Goal: Communication & Community: Answer question/provide support

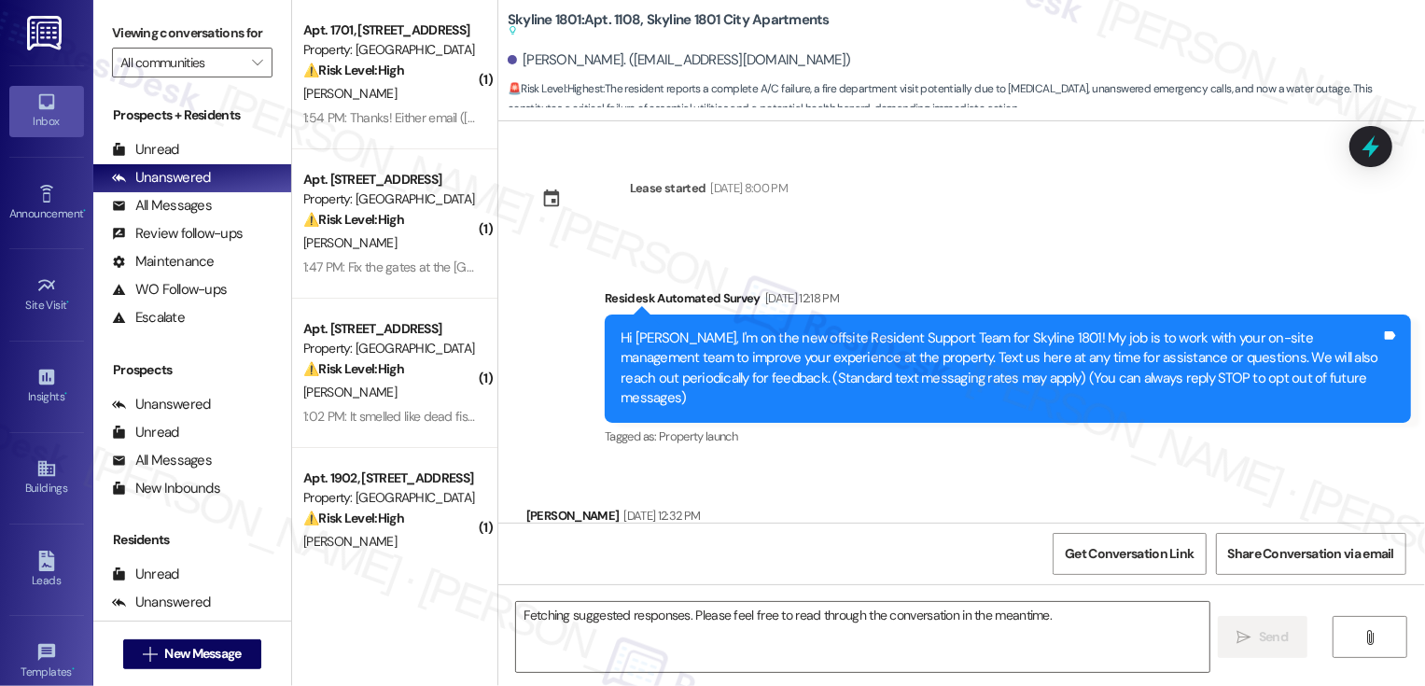
scroll to position [6261, 0]
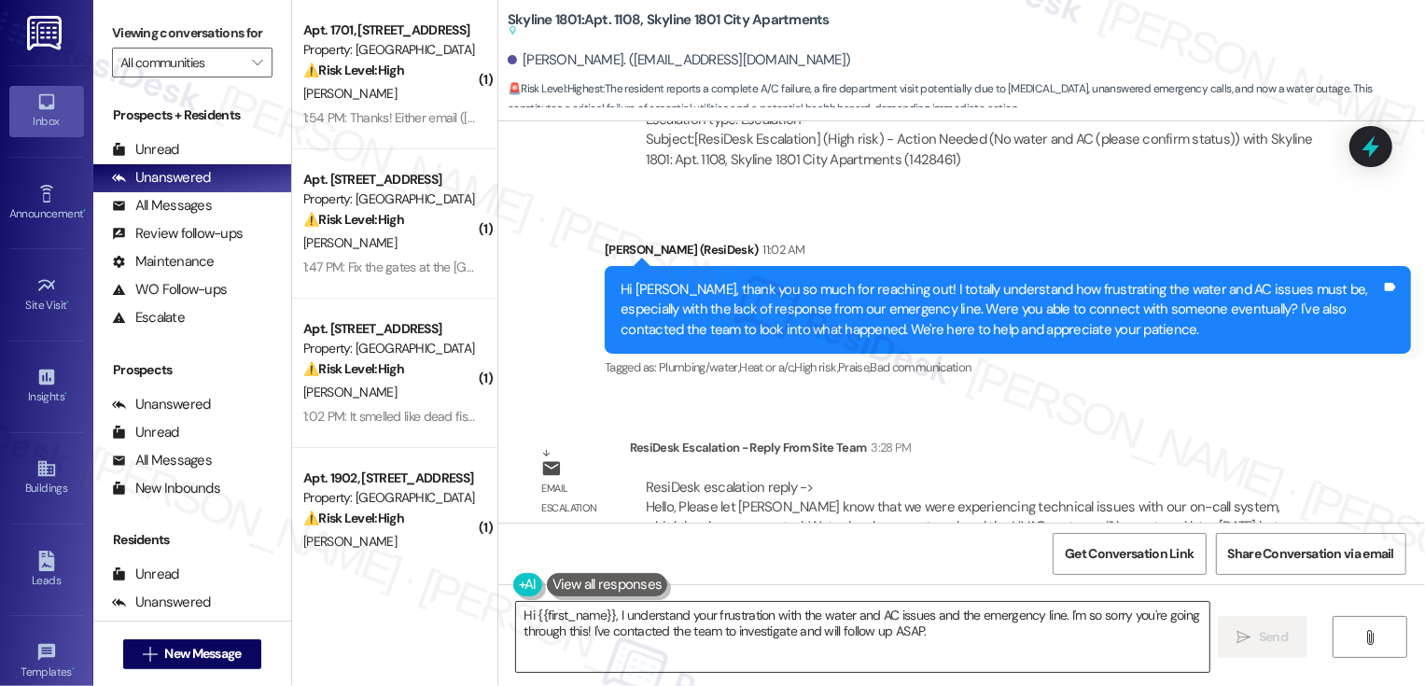
click at [655, 634] on textarea "Hi {{first_name}}, I understand your frustration with the water and AC issues a…" at bounding box center [862, 637] width 693 height 70
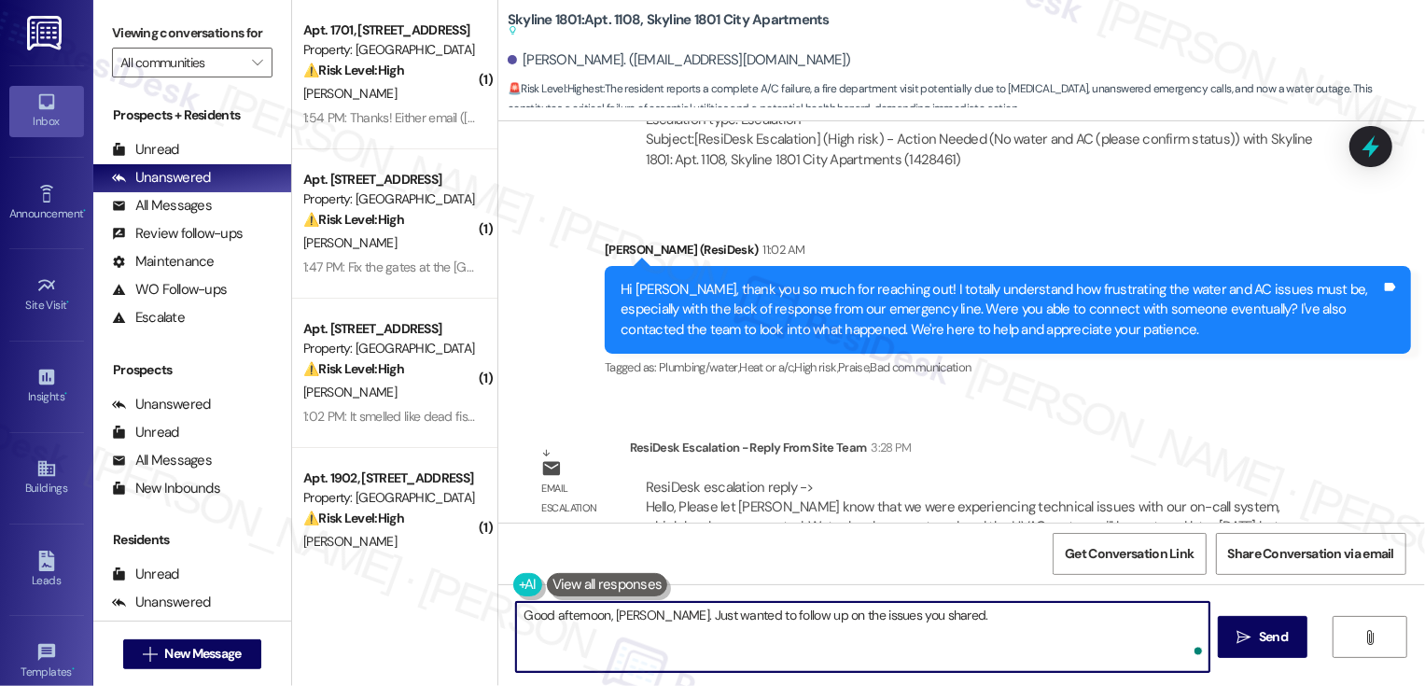
paste textarea "we were experiencing technical issues with our on-call system, which has been c…"
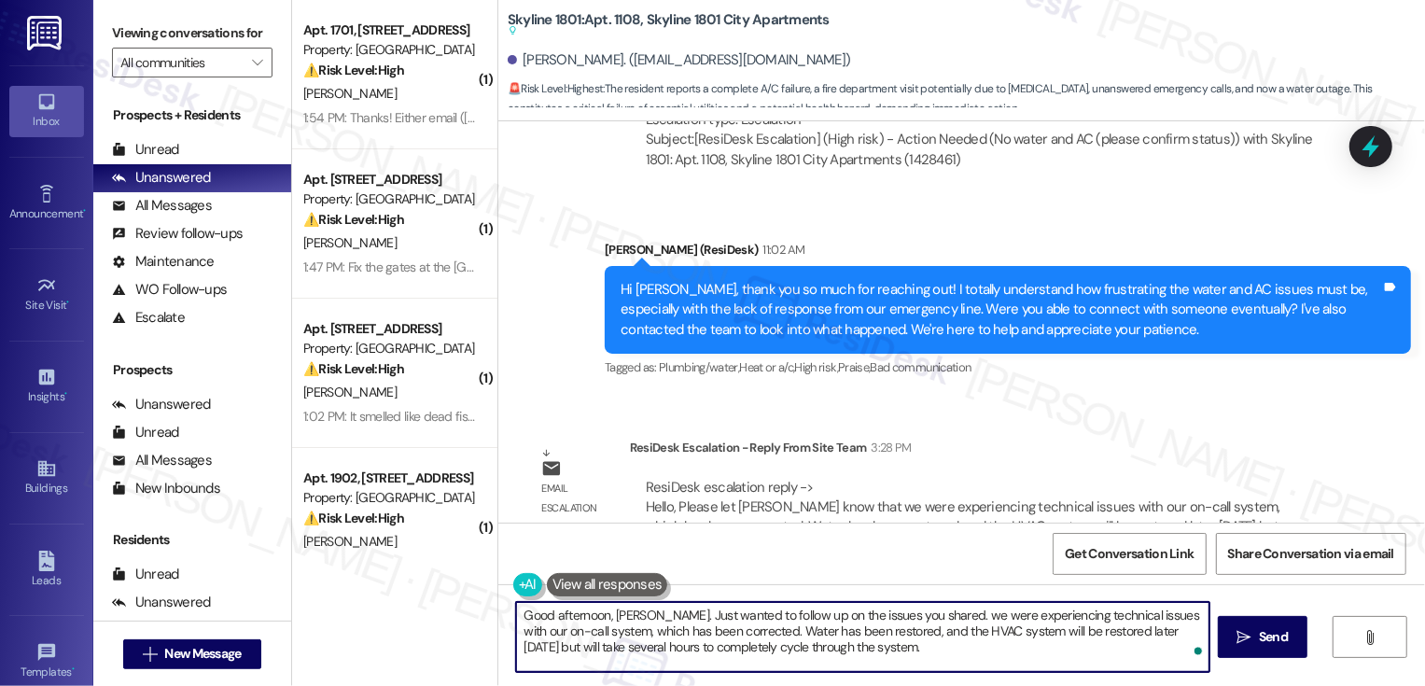
click at [918, 611] on textarea "Good afternoon, [PERSON_NAME]. Just wanted to follow up on the issues you share…" at bounding box center [862, 637] width 693 height 70
click at [819, 647] on textarea "Good afternoon, [PERSON_NAME]. Just wanted to follow up on the issues you share…" at bounding box center [862, 637] width 693 height 70
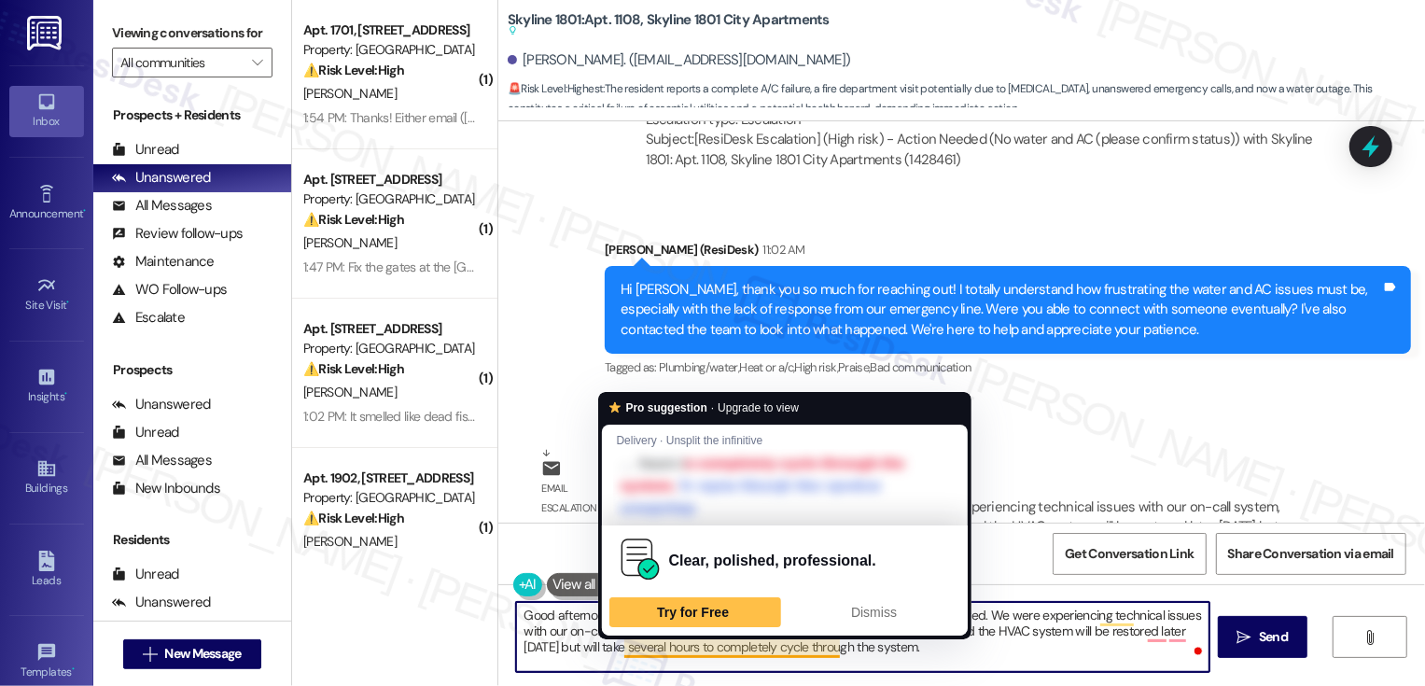
click at [949, 655] on textarea "Good afternoon, [PERSON_NAME]. Just wanted to follow up on the issues you share…" at bounding box center [862, 637] width 693 height 70
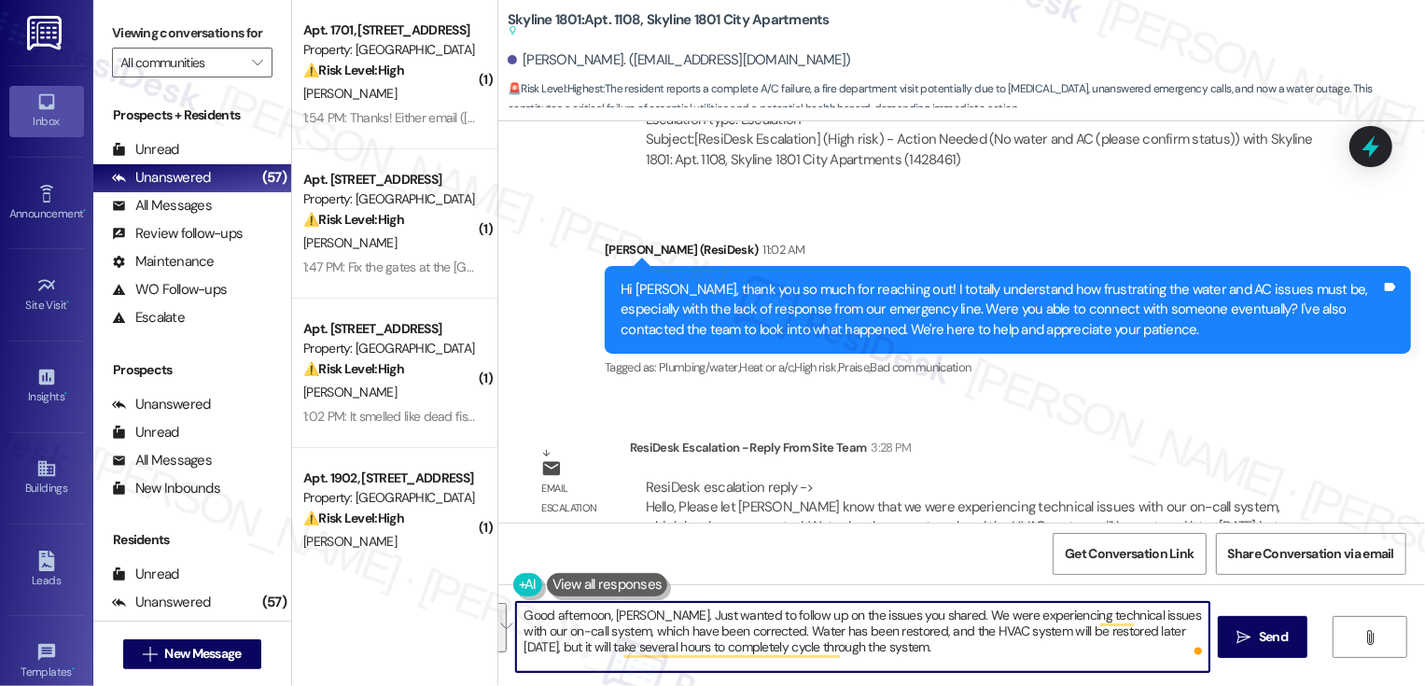
paste textarea "I just wanted to follow up regarding the issues you mentioned. We did have some…"
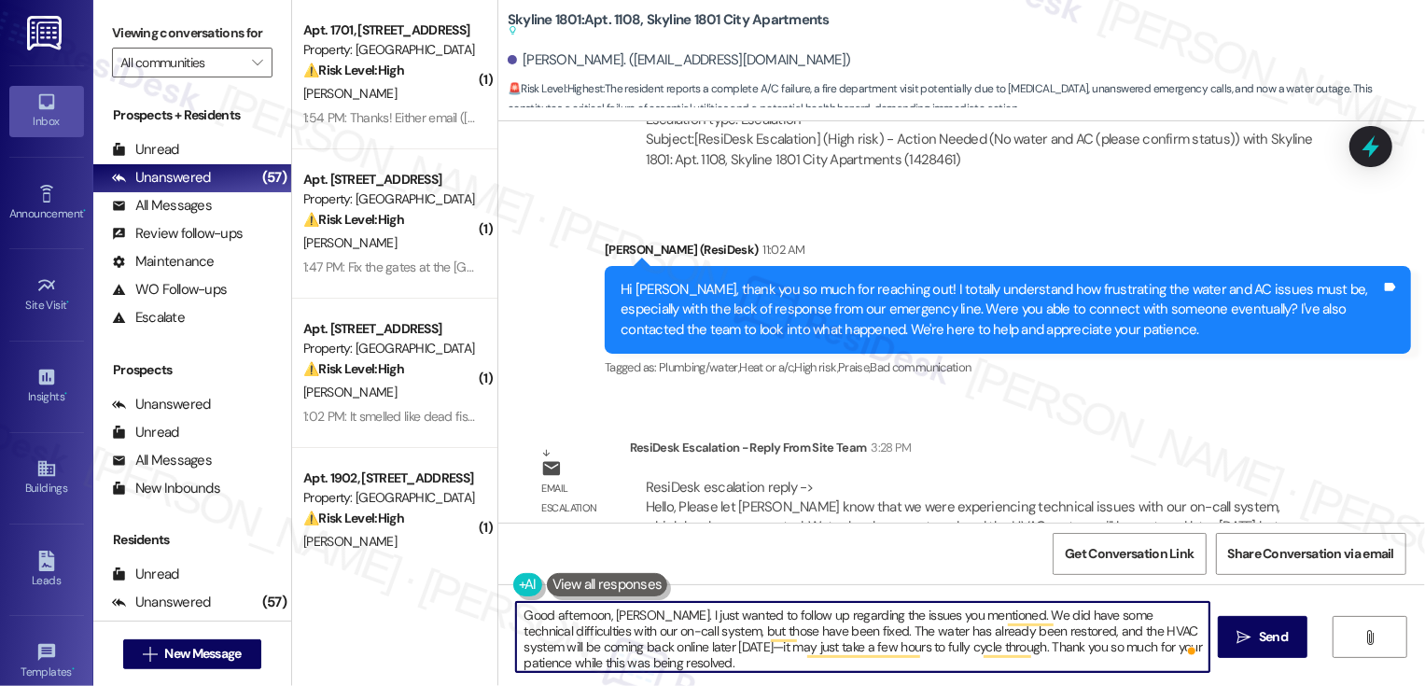
click at [640, 648] on textarea "Good afternoon, [PERSON_NAME]. I just wanted to follow up regarding the issues …" at bounding box center [862, 637] width 693 height 70
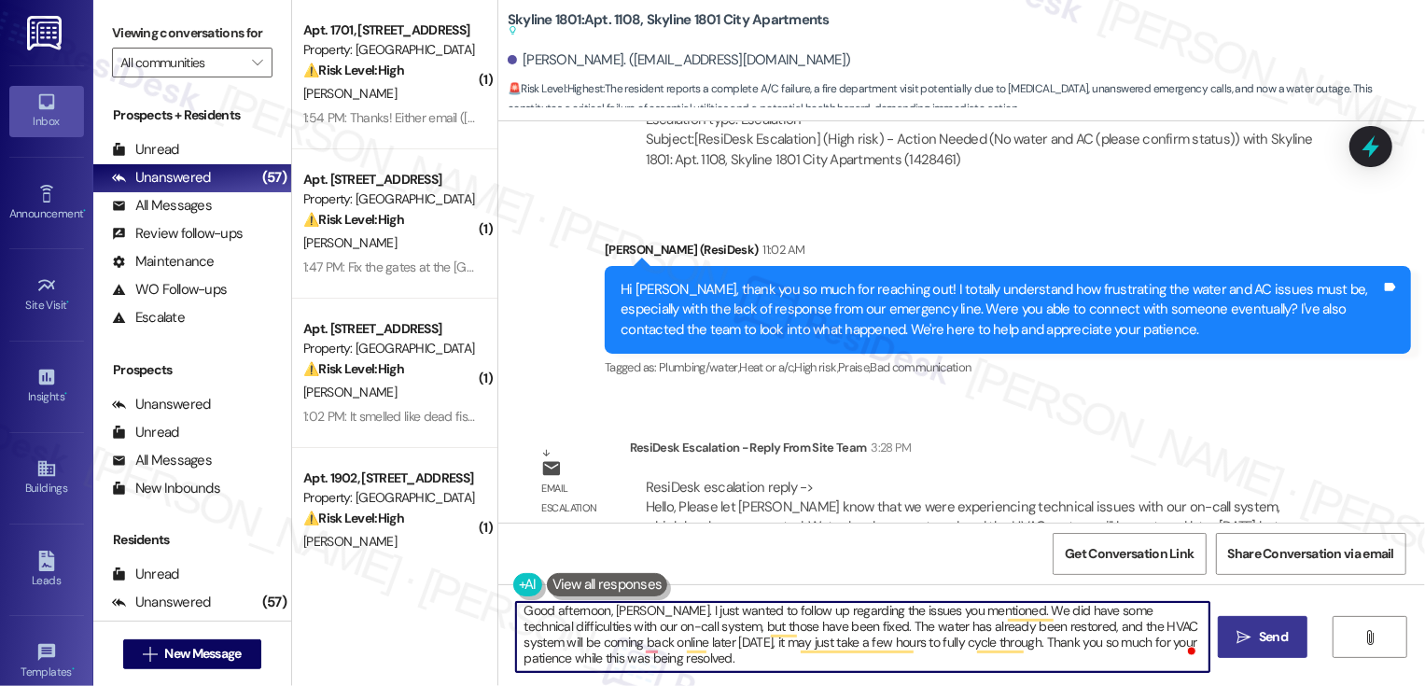
type textarea "Good afternoon, [PERSON_NAME]. I just wanted to follow up regarding the issues …"
click at [1265, 651] on button " Send" at bounding box center [1262, 637] width 90 height 42
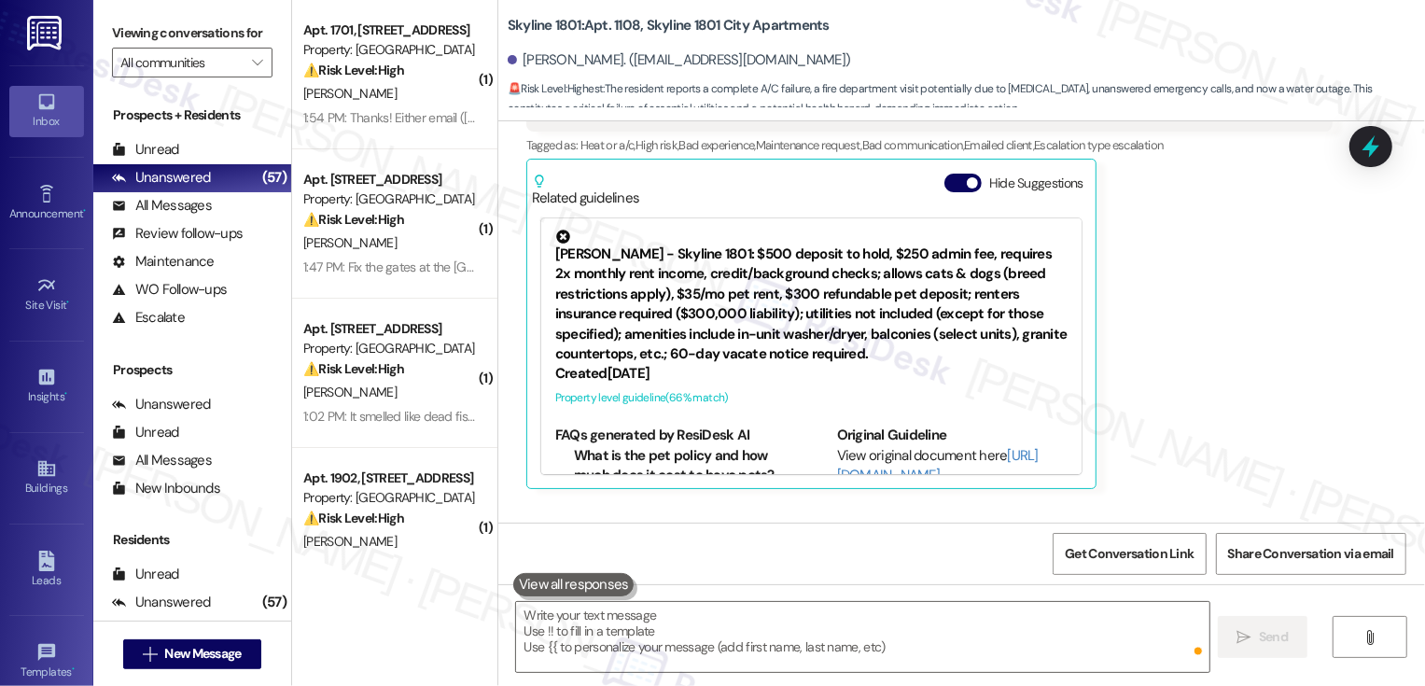
scroll to position [5404, 0]
